Goal: Browse casually: Explore the website without a specific task or goal

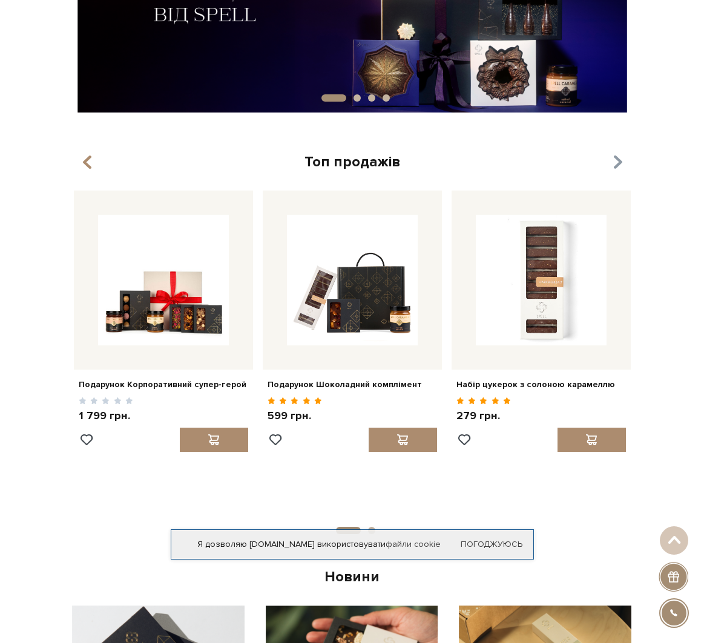
scroll to position [182, 0]
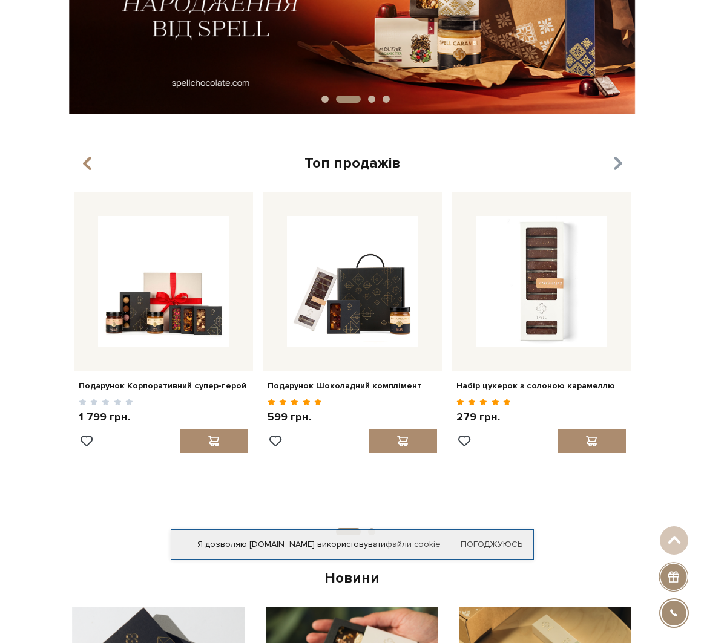
click at [615, 167] on icon "button" at bounding box center [617, 164] width 10 height 21
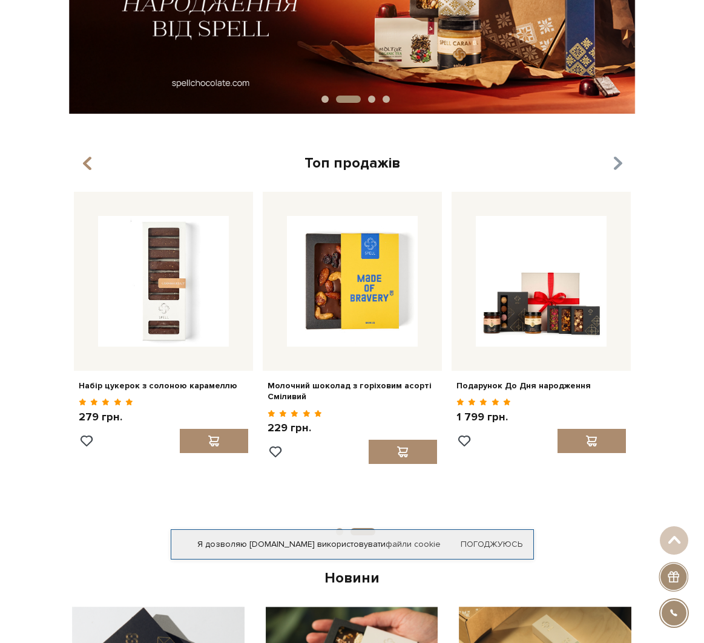
click at [615, 167] on icon "button" at bounding box center [617, 164] width 10 height 21
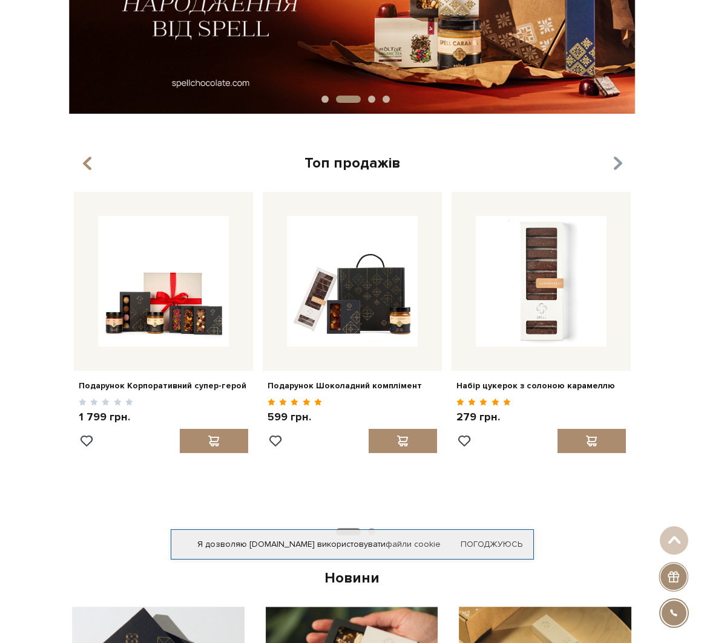
click at [615, 167] on icon "button" at bounding box center [617, 164] width 10 height 21
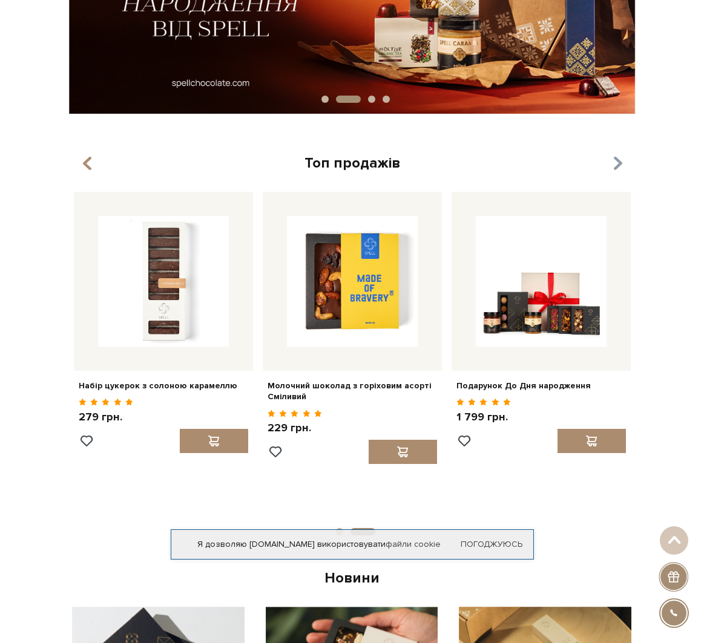
click at [615, 167] on icon "button" at bounding box center [617, 164] width 10 height 21
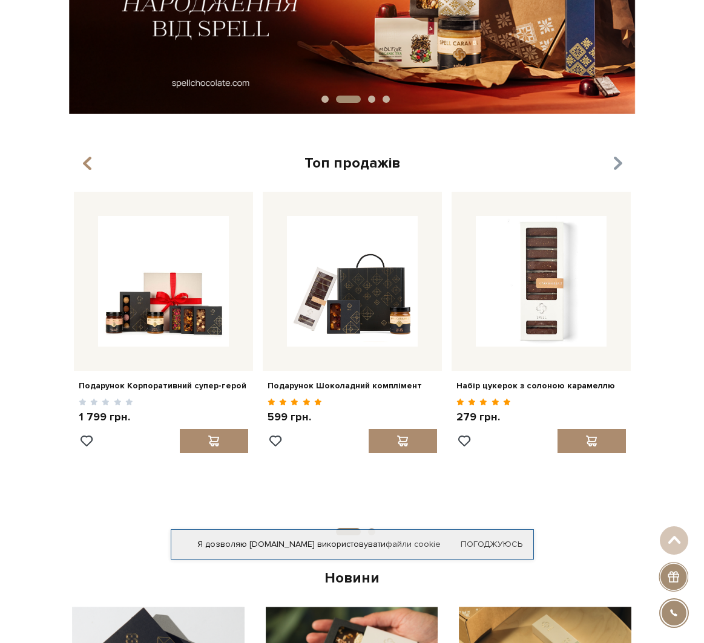
click at [615, 167] on icon "button" at bounding box center [617, 164] width 10 height 21
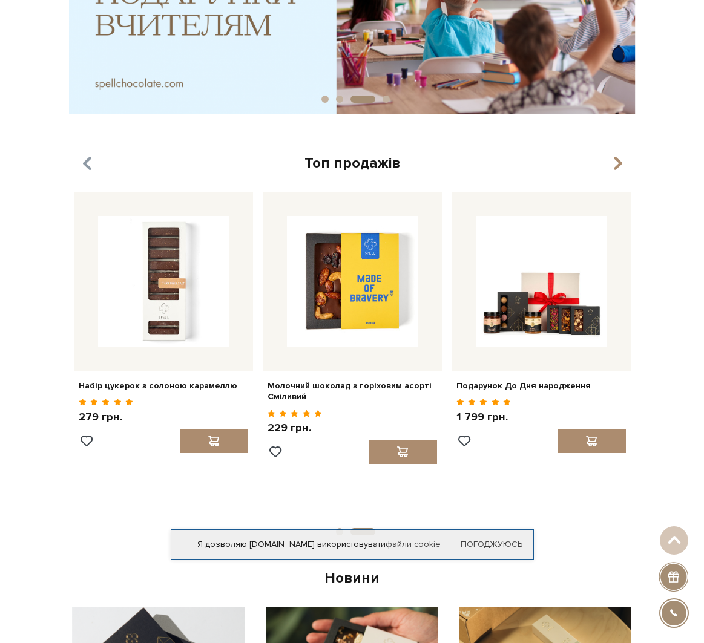
click at [87, 162] on div at bounding box center [352, 321] width 704 height 643
click at [622, 164] on icon "button" at bounding box center [617, 164] width 10 height 21
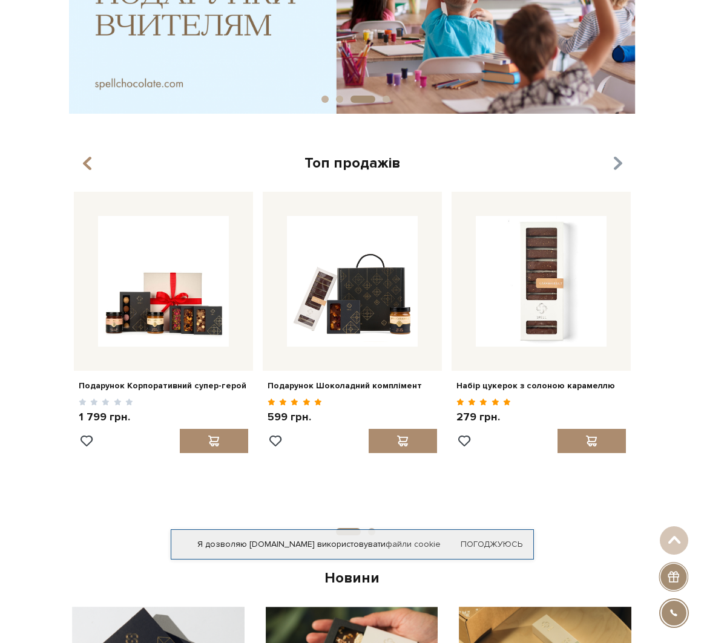
click at [622, 164] on icon "button" at bounding box center [617, 164] width 10 height 21
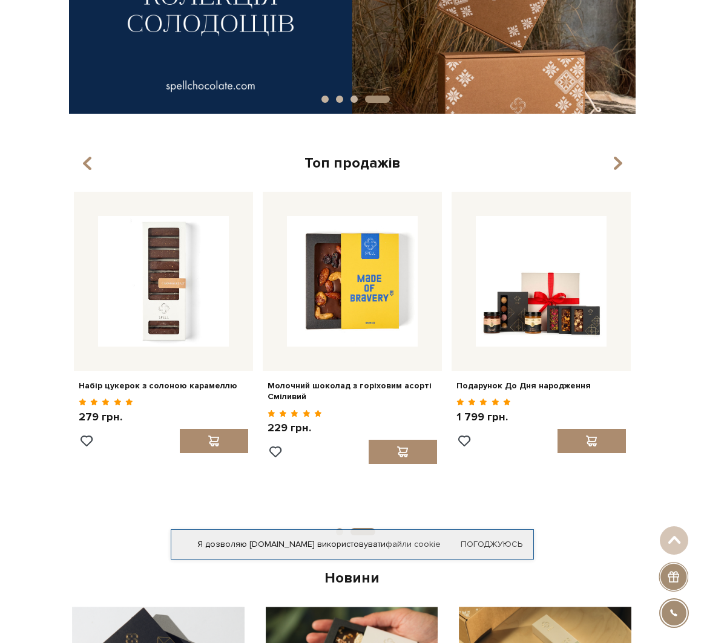
click at [96, 167] on div "Топ продажів" at bounding box center [352, 163] width 566 height 19
click at [93, 167] on button "button" at bounding box center [88, 164] width 12 height 20
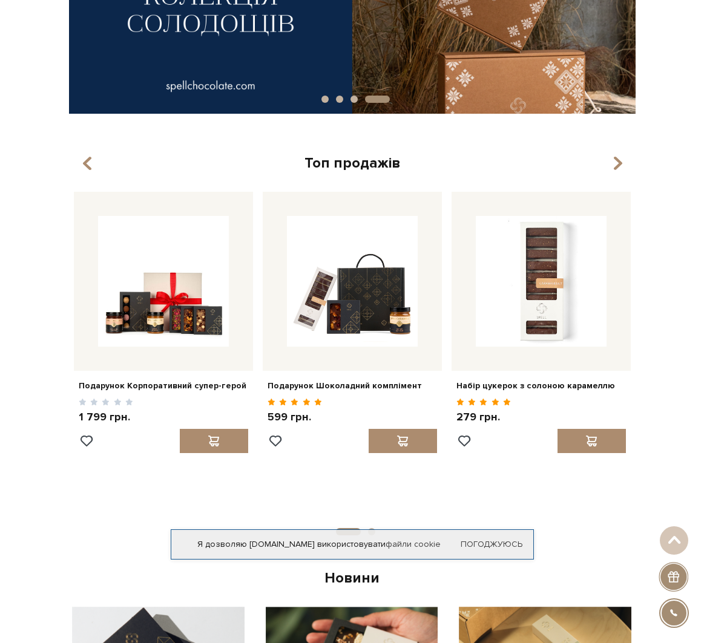
click at [93, 167] on button "button" at bounding box center [88, 164] width 12 height 20
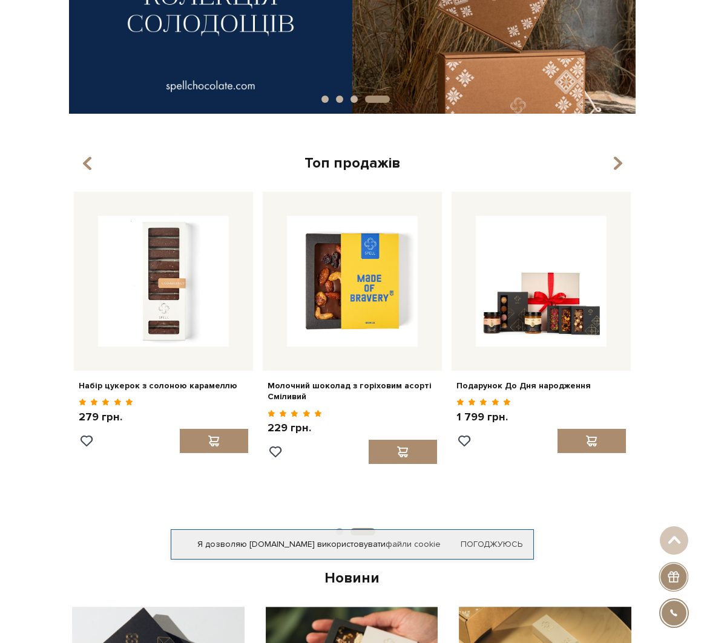
click at [93, 167] on button "button" at bounding box center [88, 164] width 12 height 20
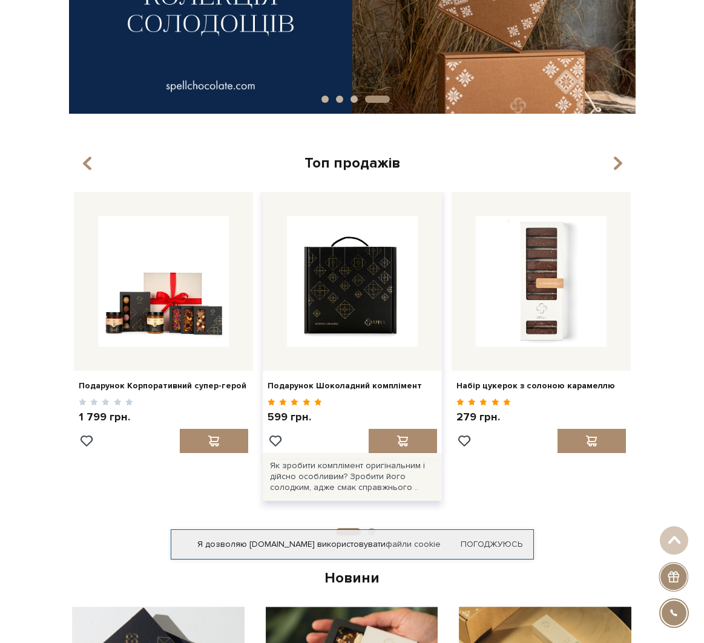
click at [370, 315] on img at bounding box center [352, 281] width 131 height 131
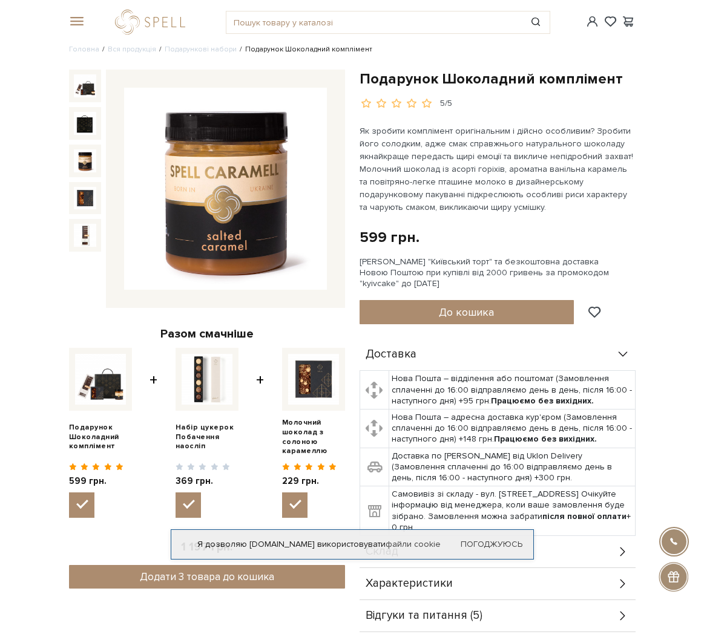
click at [83, 165] on img at bounding box center [85, 160] width 23 height 23
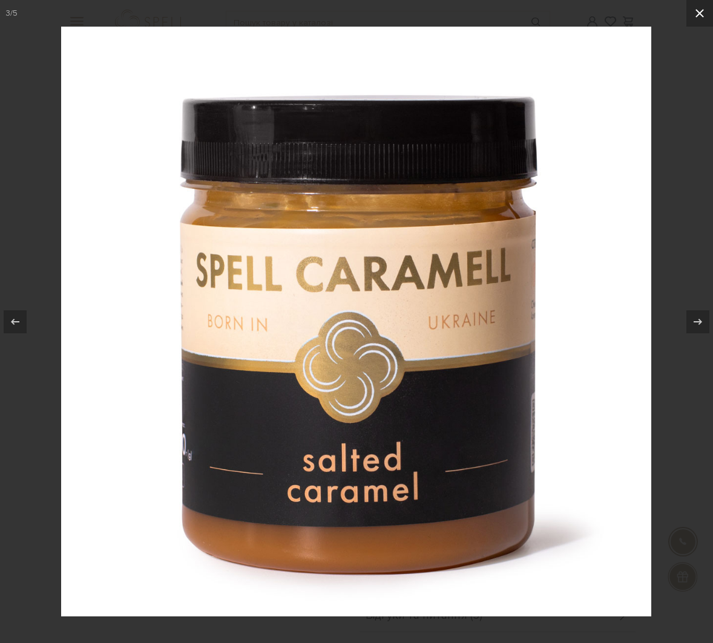
click at [698, 9] on icon at bounding box center [699, 13] width 15 height 15
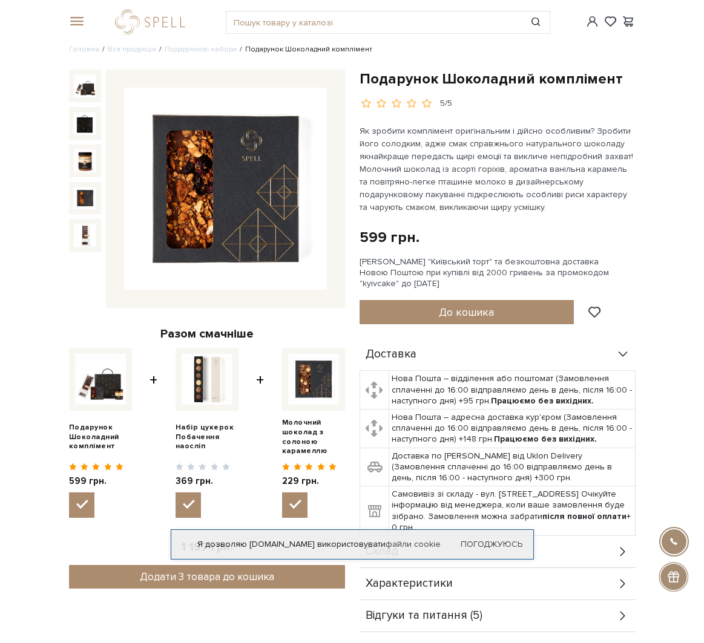
click at [79, 197] on img at bounding box center [85, 198] width 23 height 23
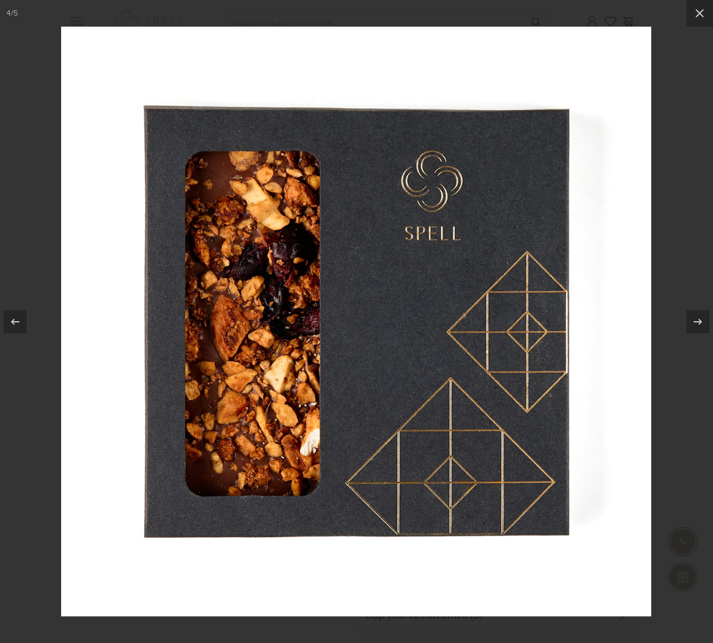
click at [661, 146] on div at bounding box center [356, 321] width 713 height 643
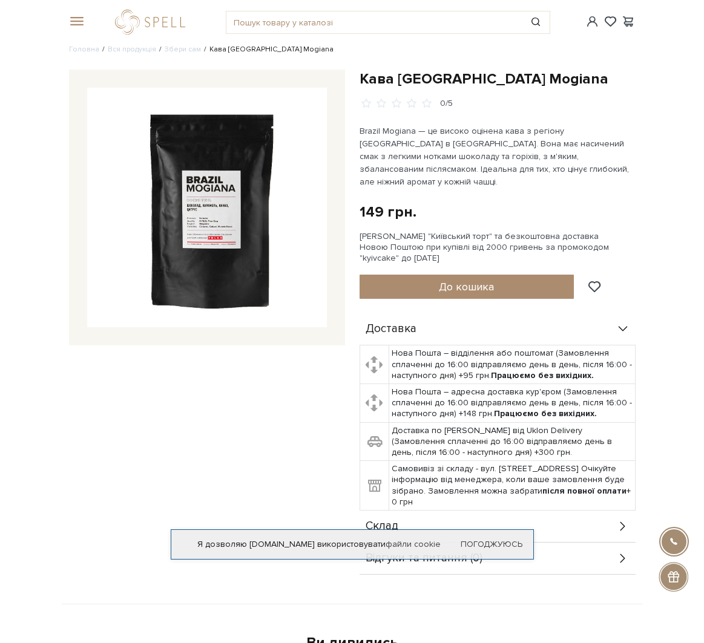
click at [234, 197] on img at bounding box center [207, 208] width 240 height 240
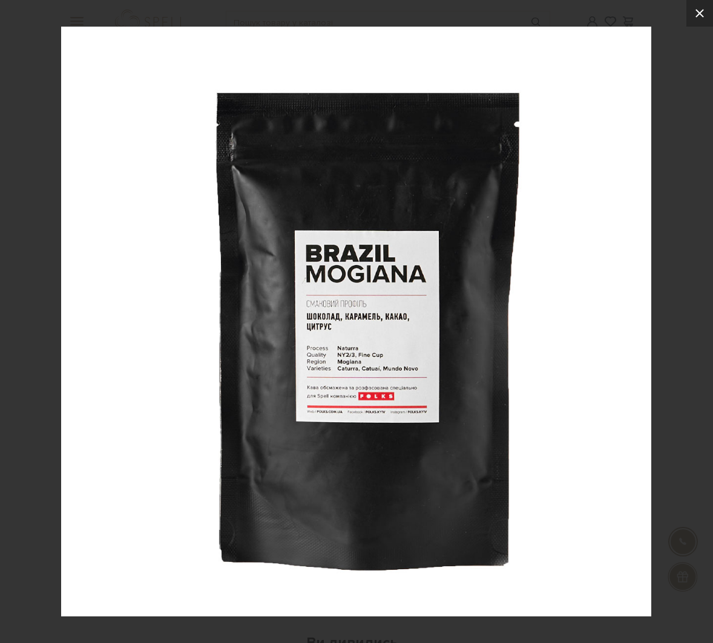
drag, startPoint x: 699, startPoint y: 22, endPoint x: 694, endPoint y: 10, distance: 13.0
click at [699, 21] on button at bounding box center [699, 13] width 27 height 27
